Goal: Task Accomplishment & Management: Use online tool/utility

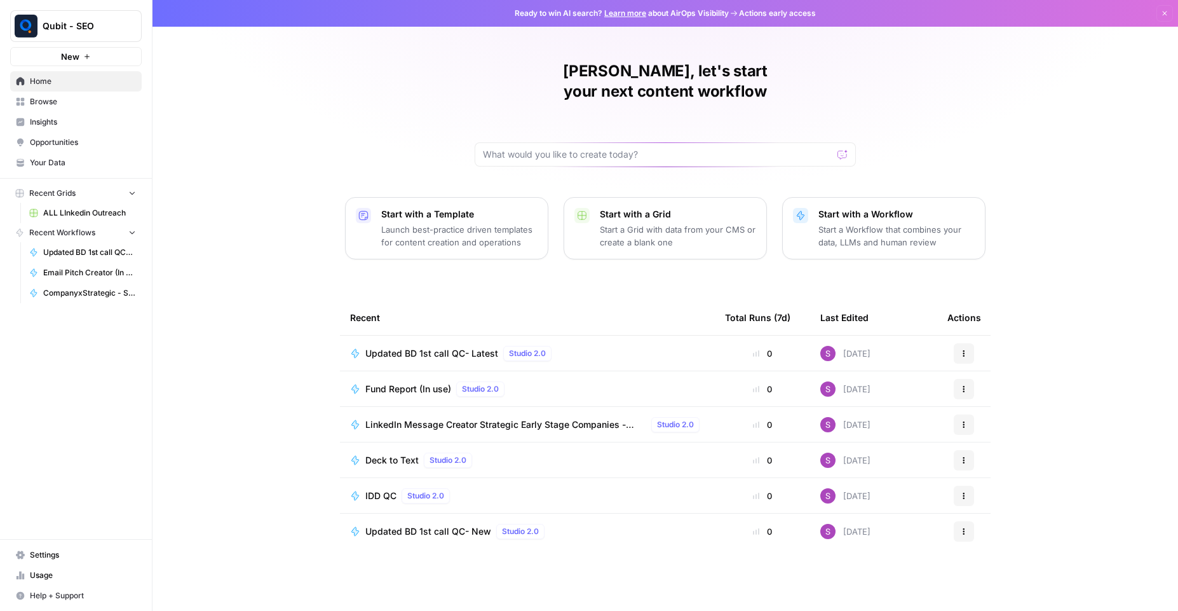
click at [55, 109] on link "Browse" at bounding box center [76, 101] width 132 height 20
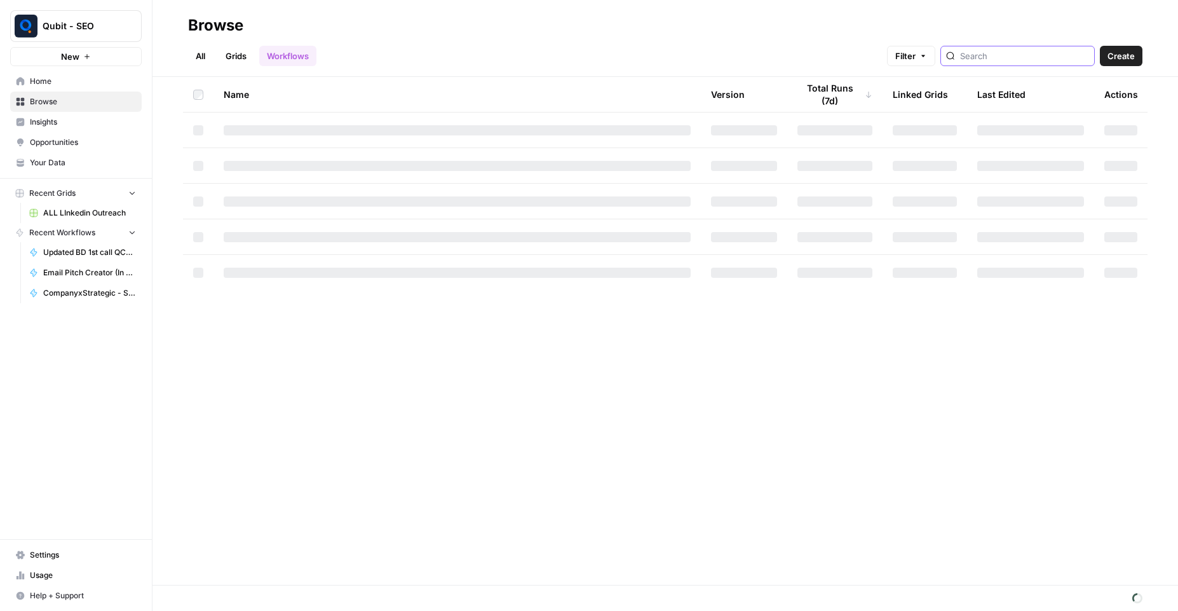
click at [985, 58] on input "search" at bounding box center [1024, 56] width 129 height 13
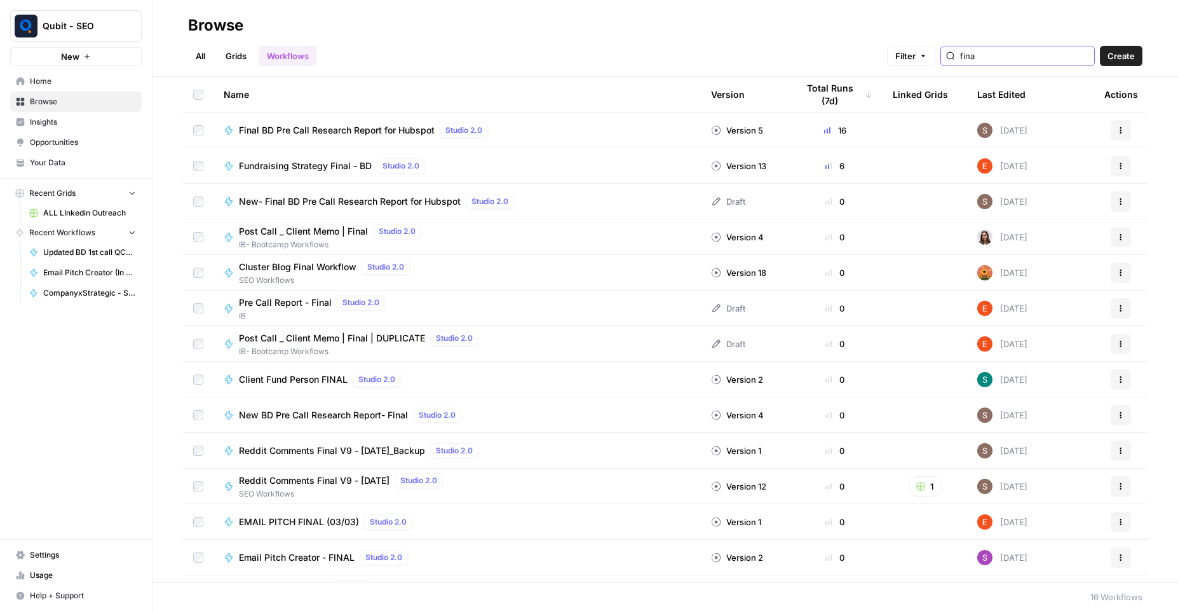
type input "fina"
click at [340, 128] on span "Final BD Pre Call Research Report for Hubspot" at bounding box center [337, 130] width 196 height 13
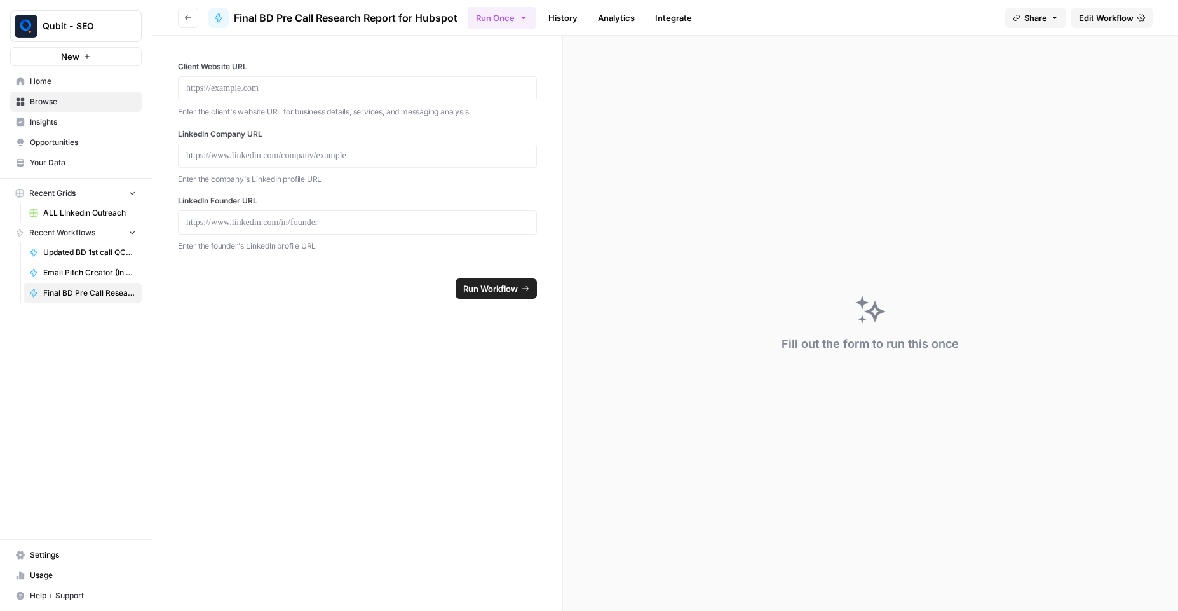
click at [1095, 20] on span "Edit Workflow" at bounding box center [1106, 17] width 55 height 13
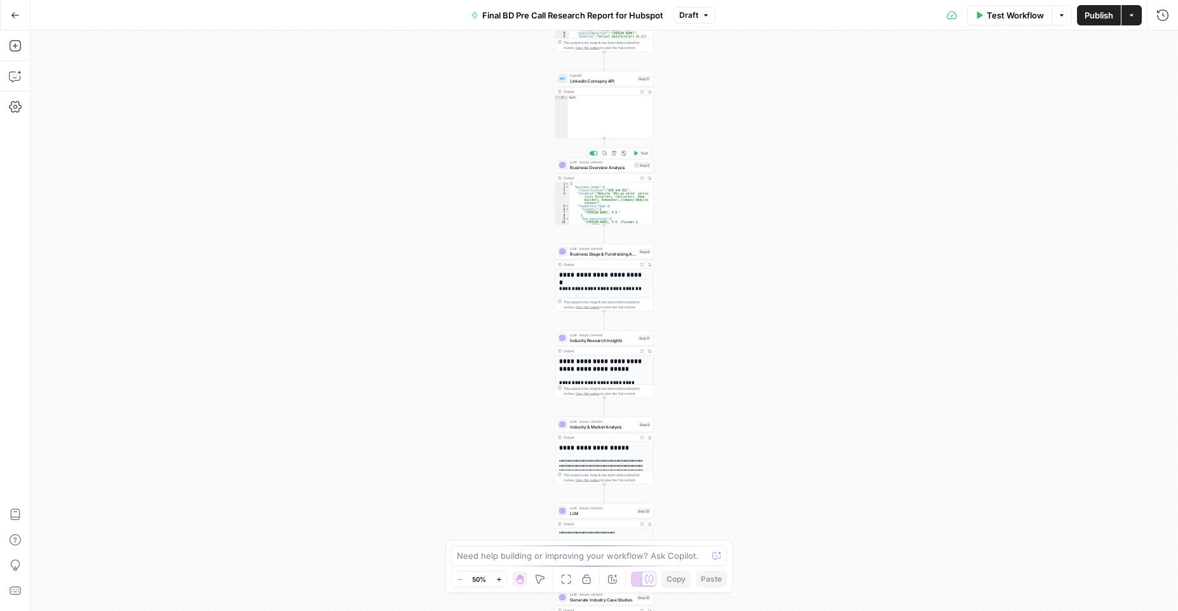
click at [605, 166] on span "Business Overview Analysis" at bounding box center [600, 167] width 61 height 6
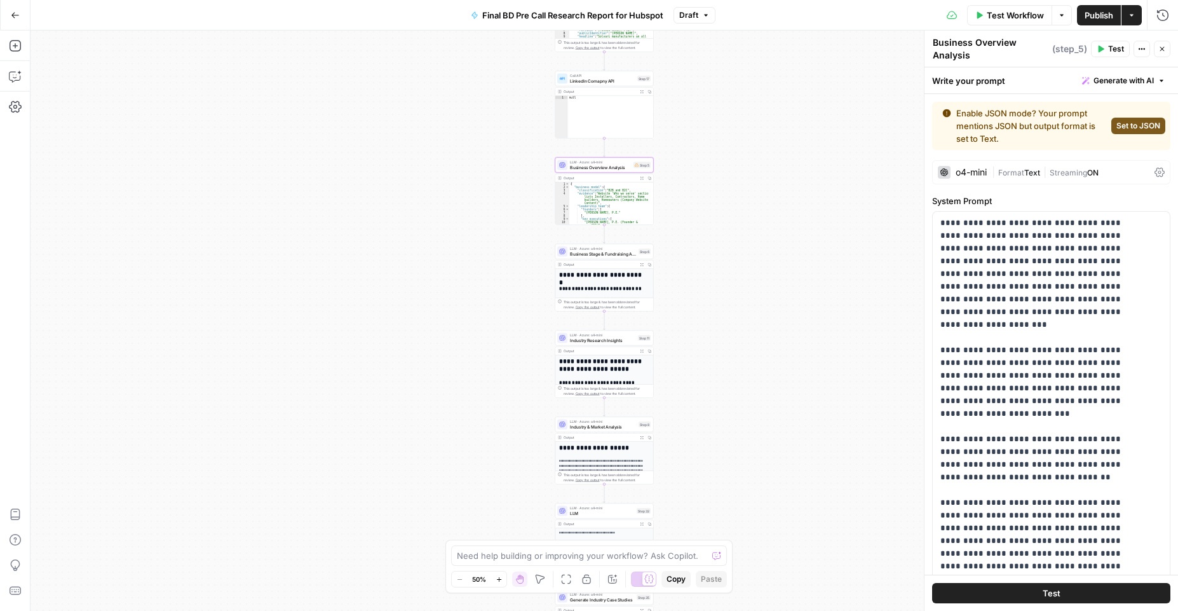
click at [596, 254] on span "Business Stage & Fundraising Analysis" at bounding box center [603, 253] width 66 height 6
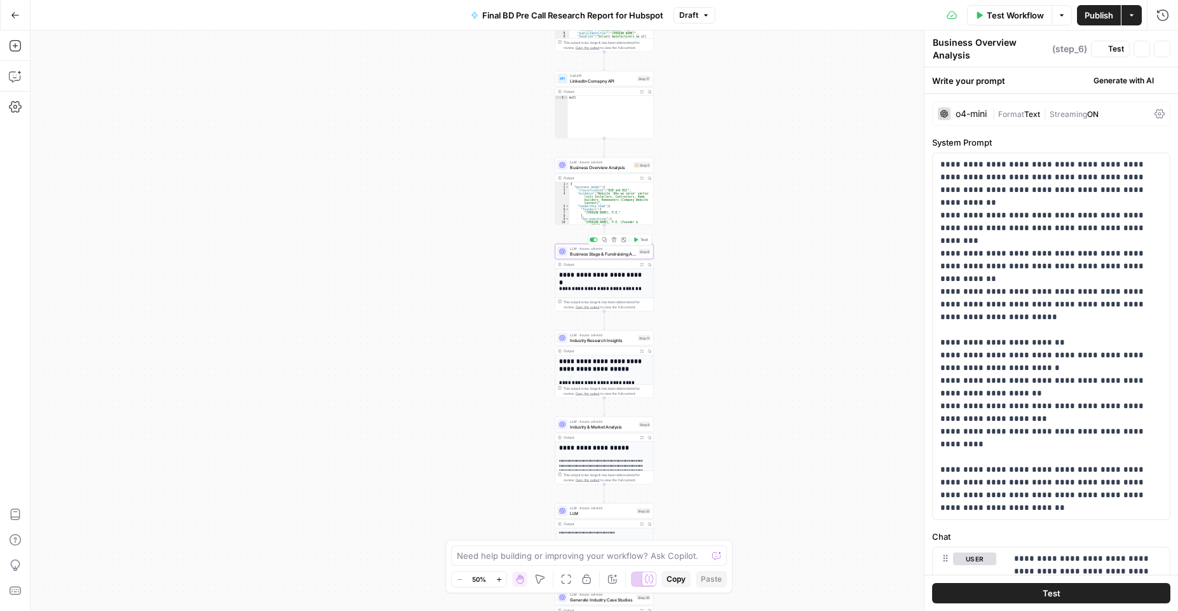
type textarea "Business Stage & Fundraising Analysis"
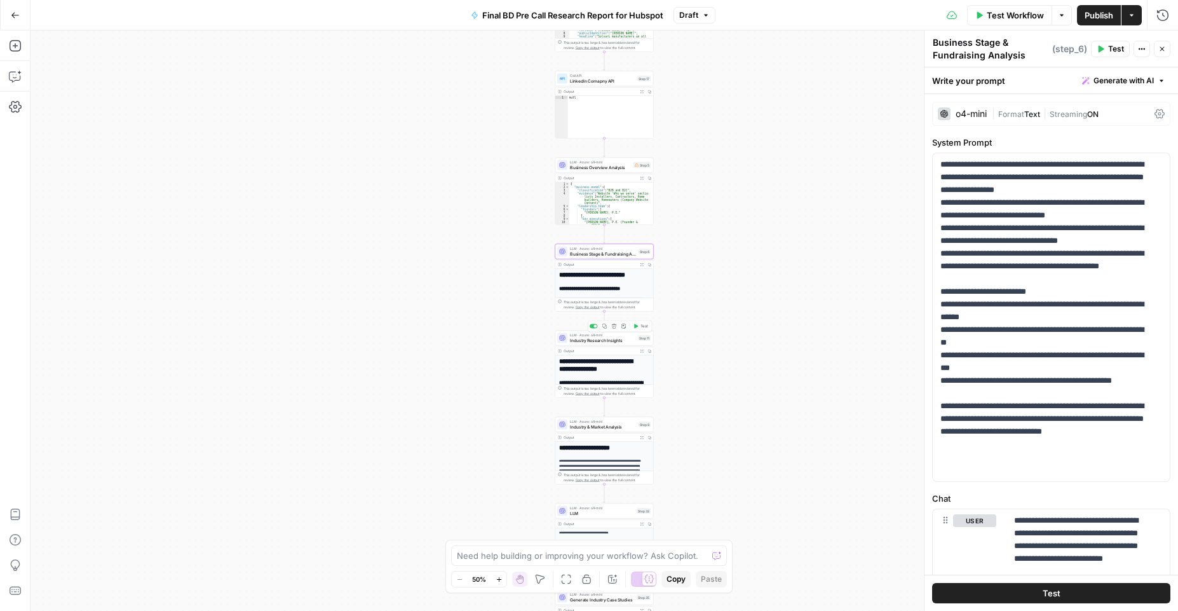
click at [597, 337] on span "Industry Research Insights" at bounding box center [602, 340] width 65 height 6
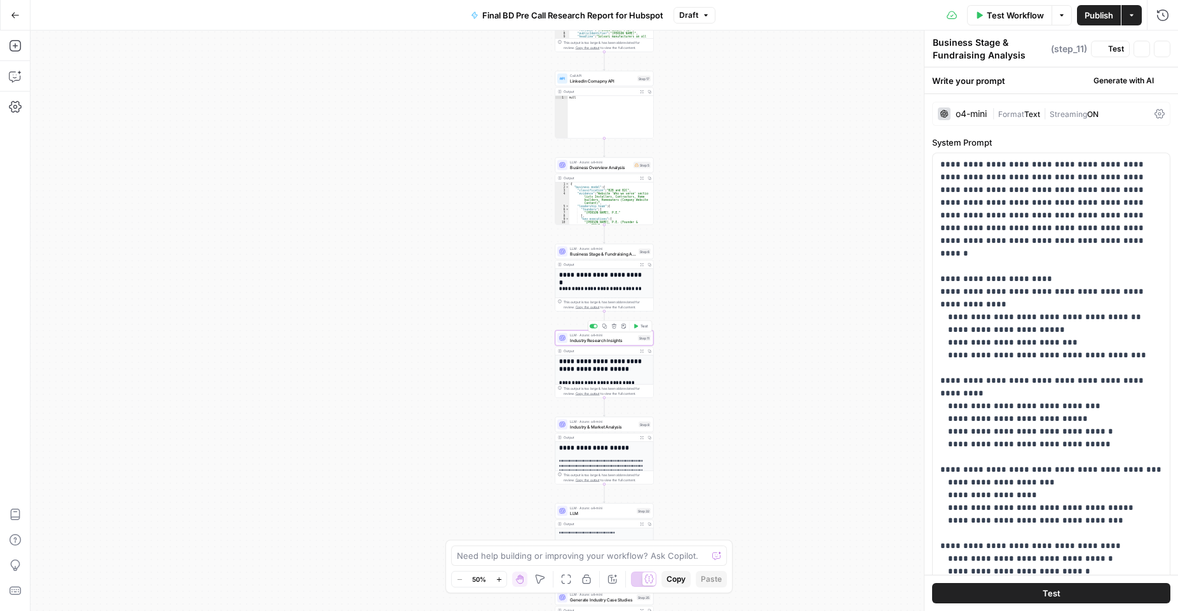
type textarea "Industry Research Insights"
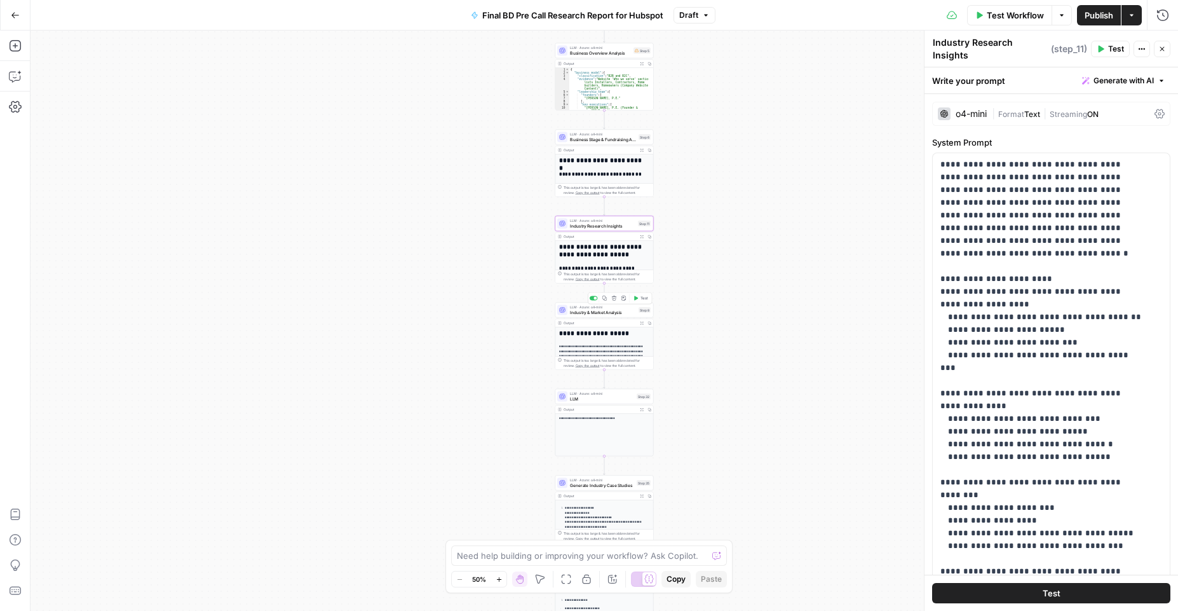
click at [585, 316] on div "LLM · Azure: o4-mini Industry & Market Analysis Step 8 Copy step Delete step Ad…" at bounding box center [604, 309] width 98 height 15
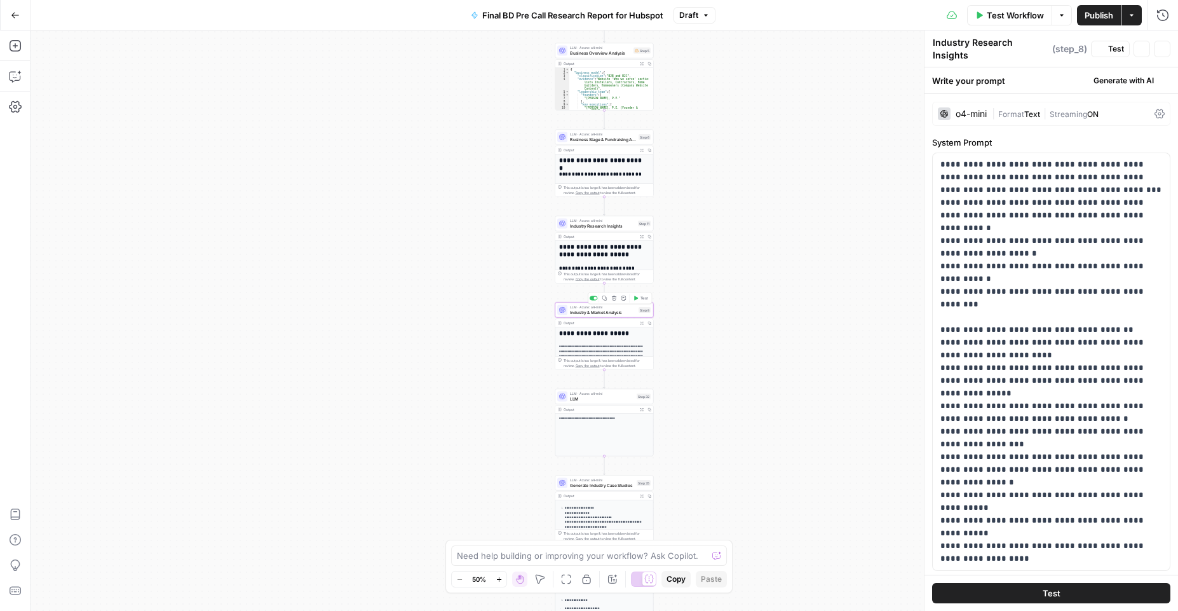
type textarea "Industry & Market Analysis"
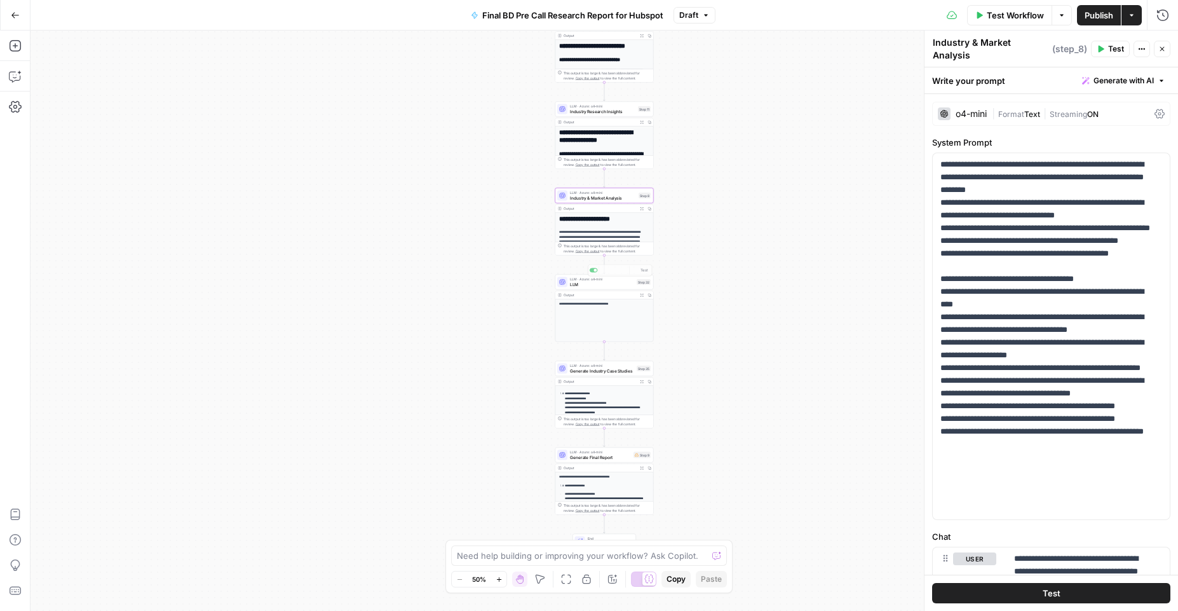
click at [595, 291] on div "Output Expand Output Copy" at bounding box center [604, 295] width 98 height 8
click at [604, 372] on span "Generate Industry Case Studies" at bounding box center [602, 370] width 64 height 6
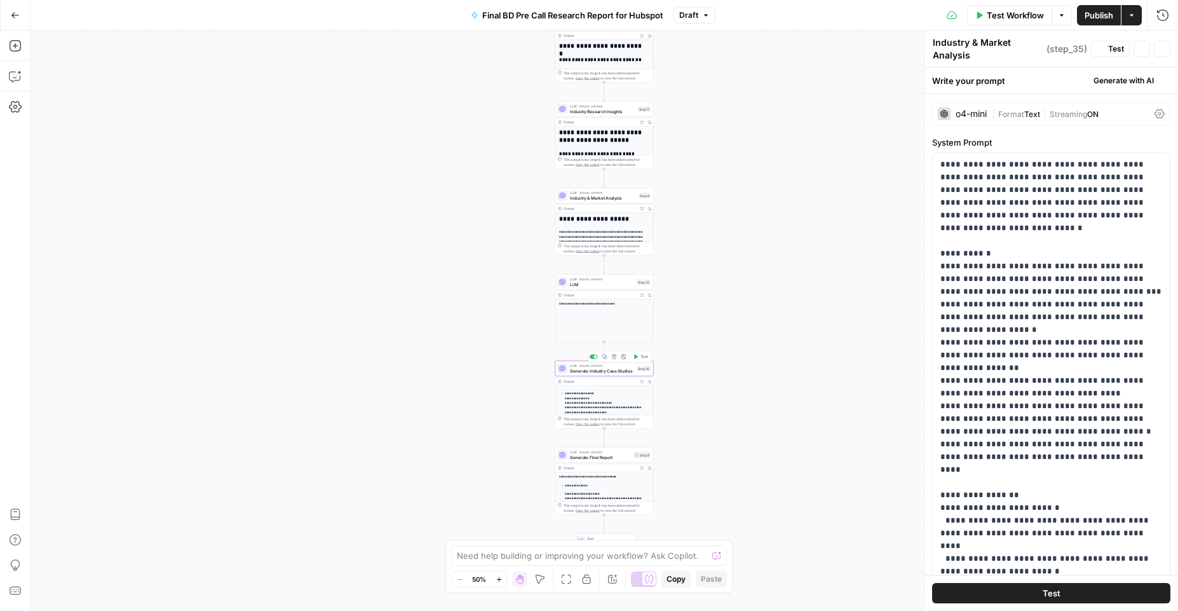
type textarea "Generate Industry Case Studies"
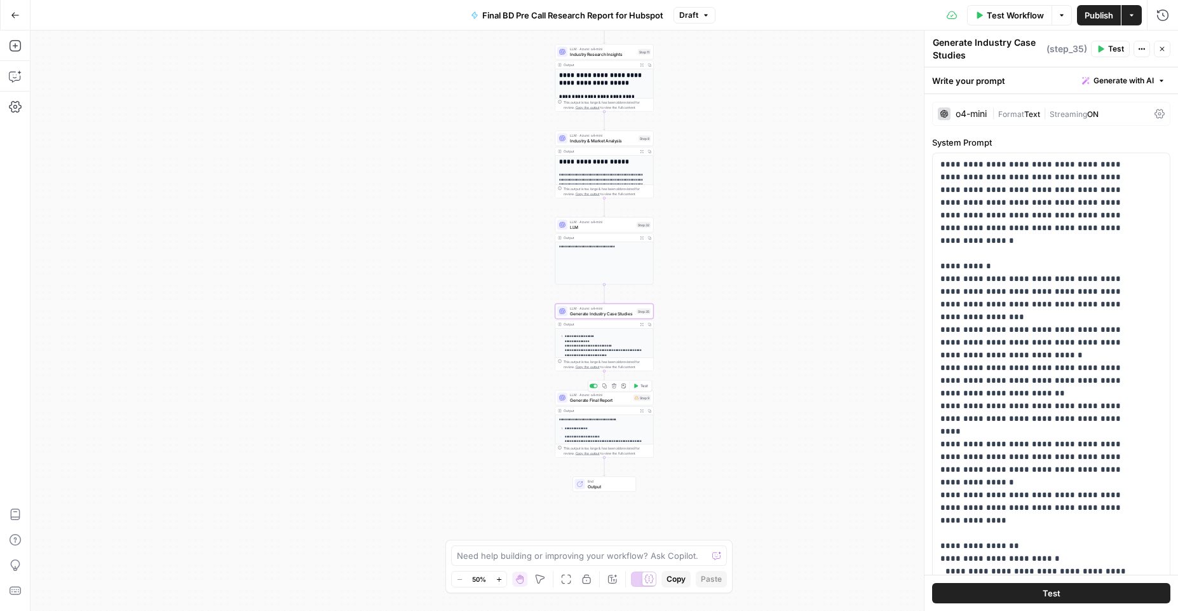
click at [590, 398] on span "Generate Final Report" at bounding box center [600, 399] width 61 height 6
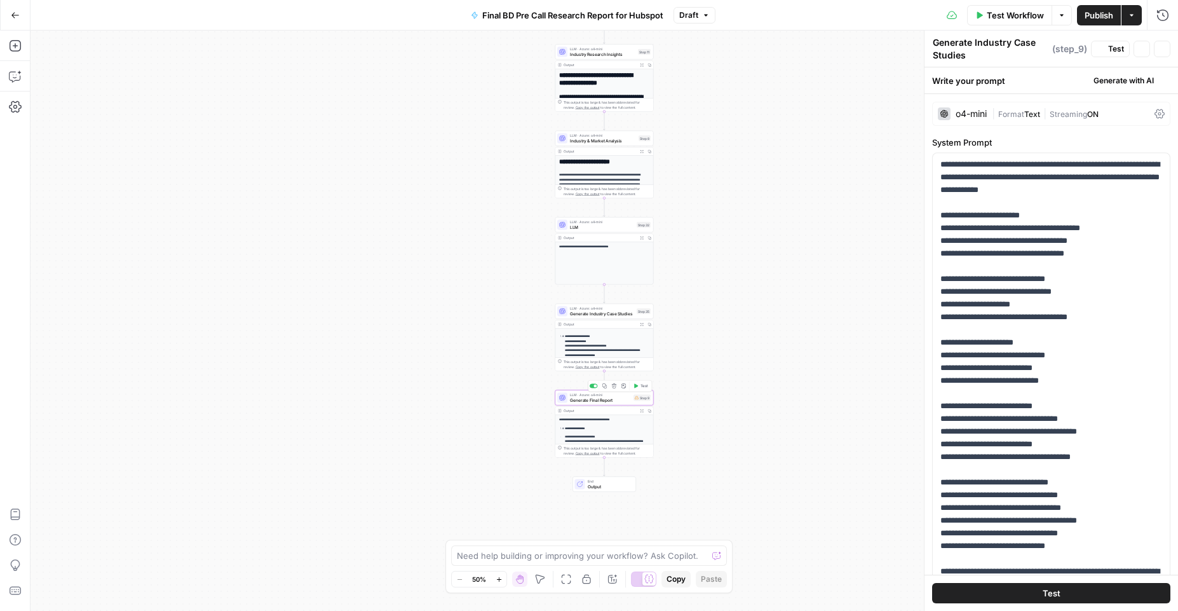
type textarea "Generate Final Report"
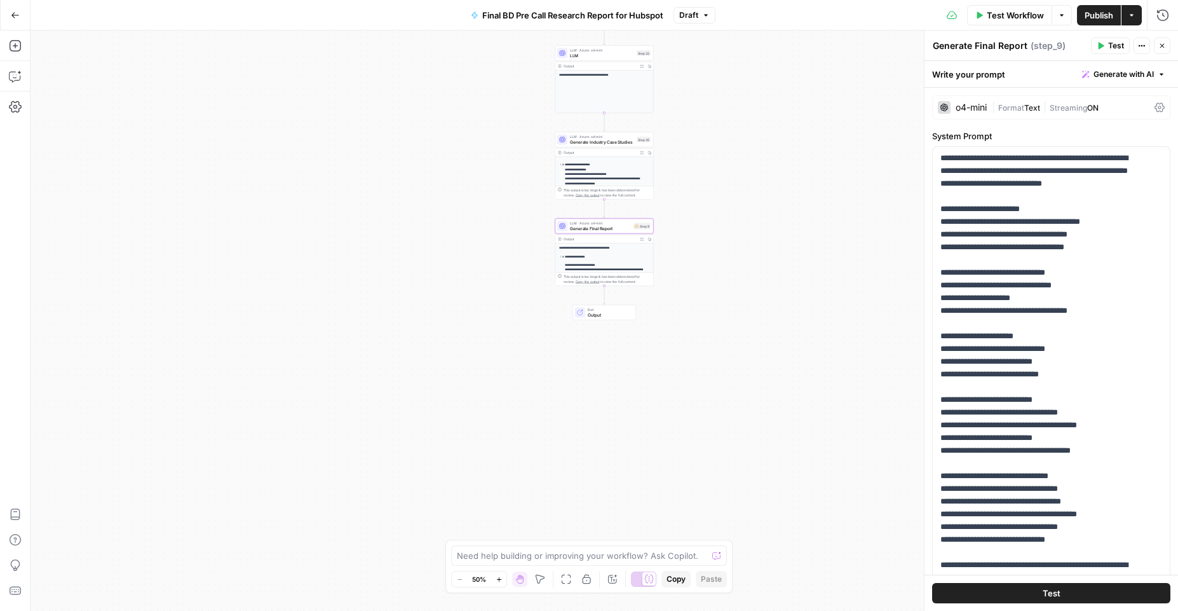
click at [1154, 106] on icon at bounding box center [1159, 108] width 10 height 10
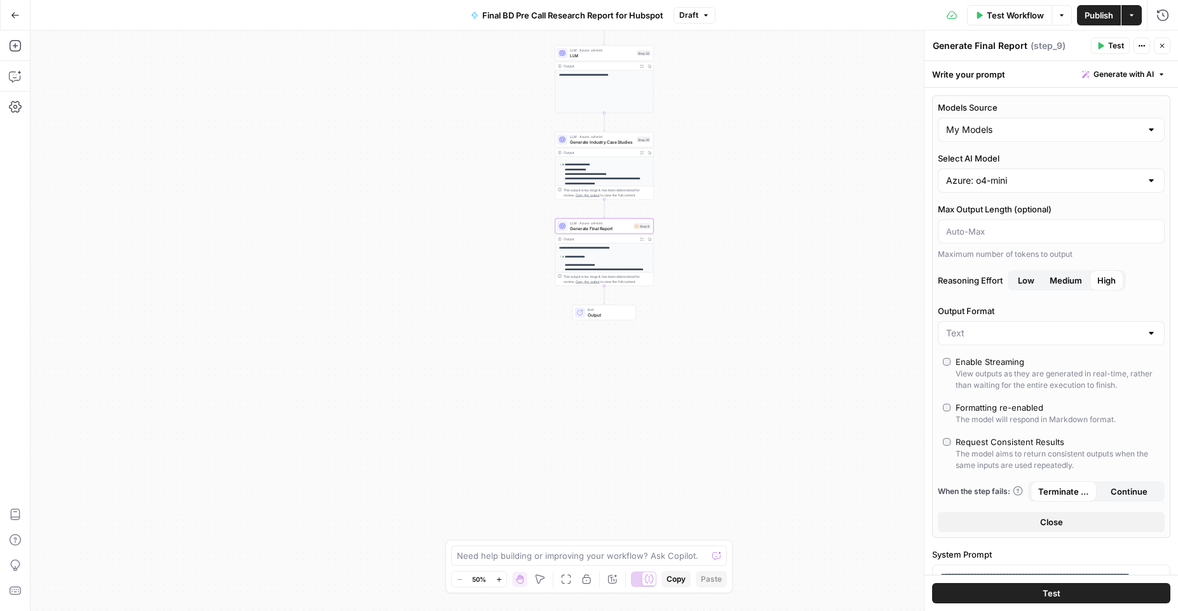
click at [1146, 129] on div at bounding box center [1151, 129] width 10 height 13
